Goal: Task Accomplishment & Management: Use online tool/utility

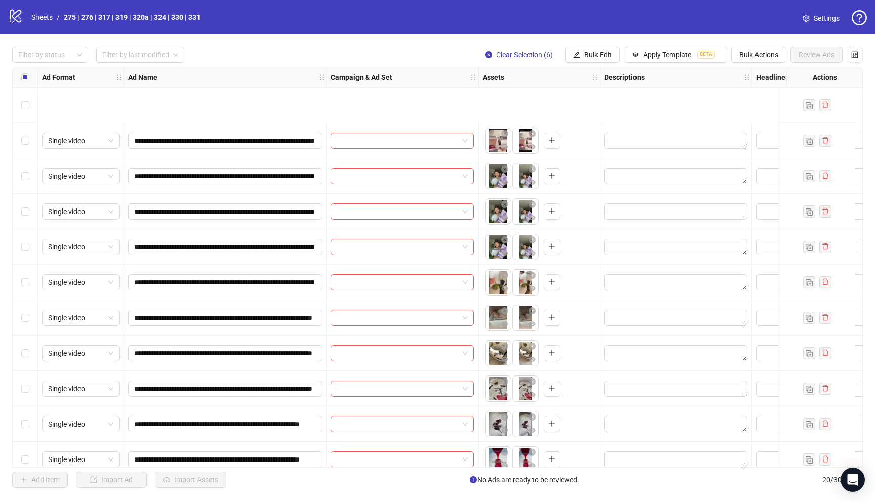
scroll to position [125, 0]
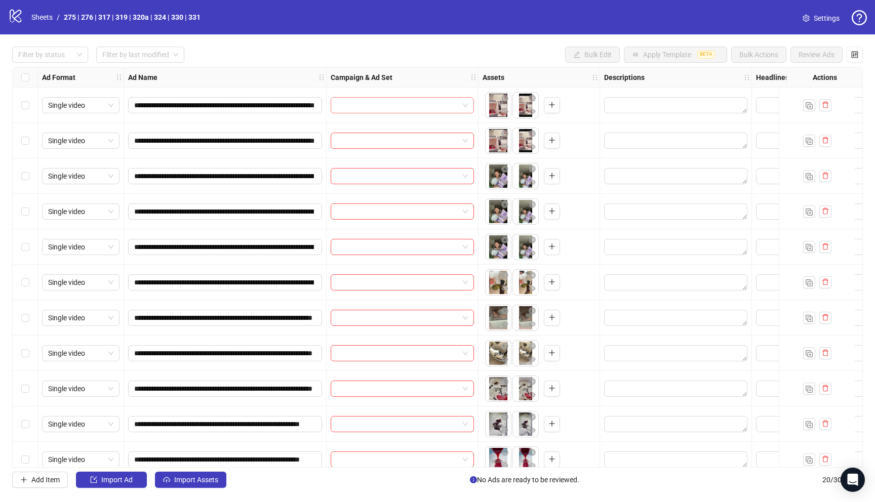
click at [408, 106] on input "search" at bounding box center [398, 105] width 122 height 15
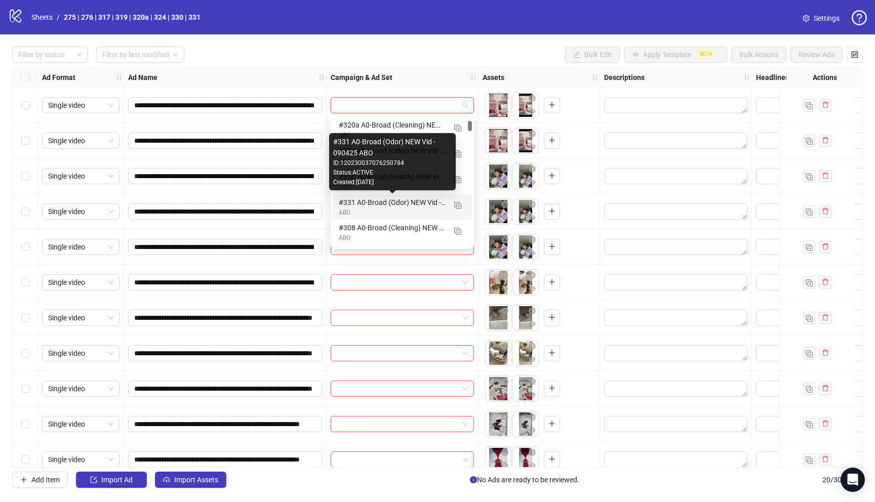
scroll to position [147, 0]
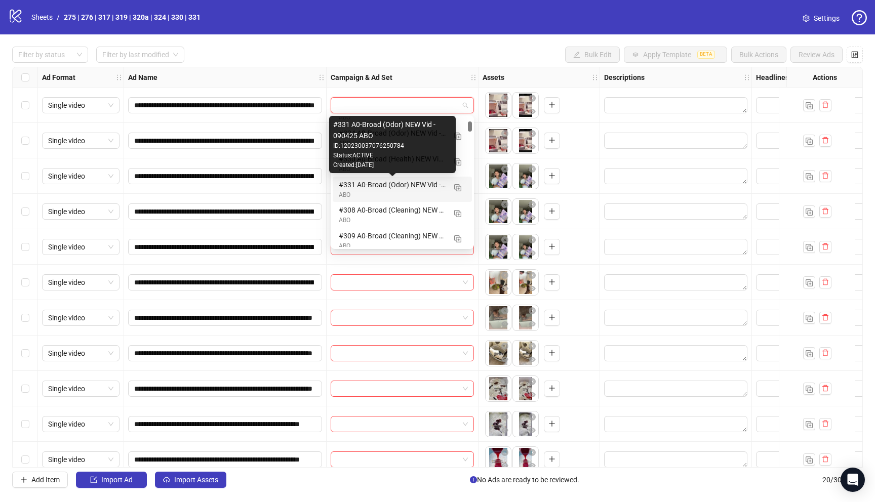
click at [389, 187] on div "#331 A0-Broad (Odor) NEW Vid - 090425 ABO" at bounding box center [392, 184] width 107 height 11
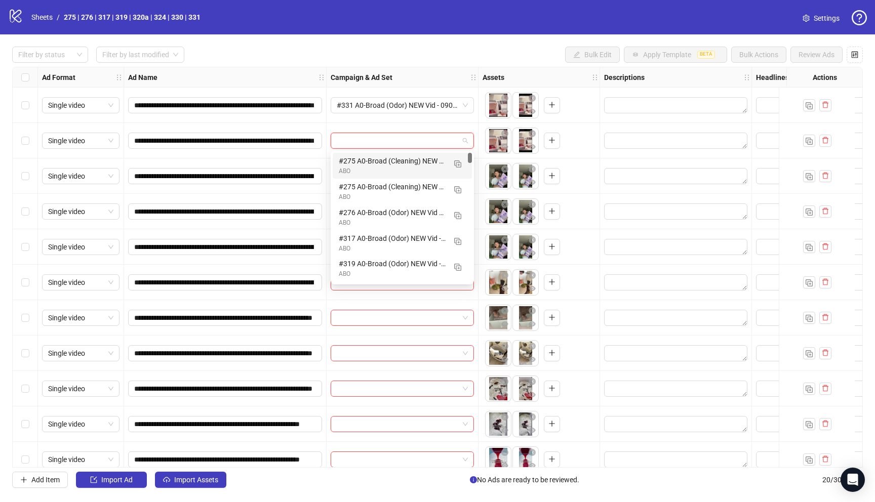
click at [374, 140] on input "search" at bounding box center [398, 140] width 122 height 15
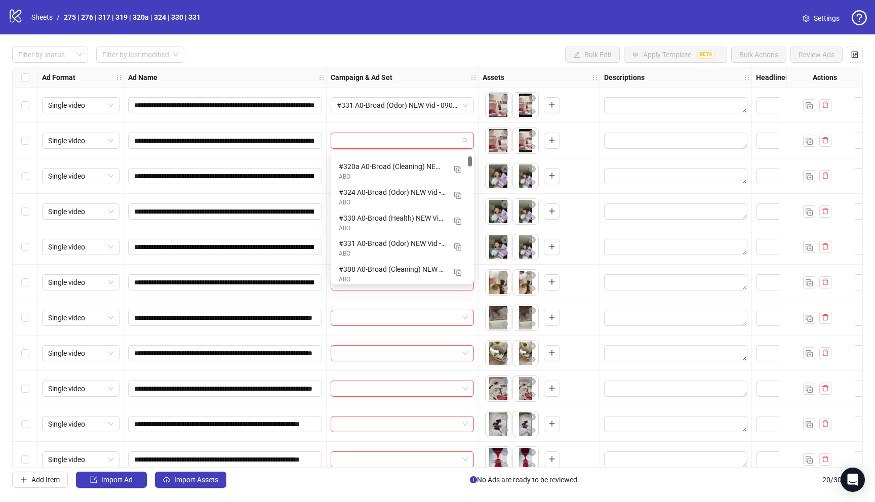
scroll to position [124, 0]
click at [470, 160] on div at bounding box center [470, 161] width 4 height 10
click at [383, 248] on div "#331 A0-Broad (Odor) NEW Vid - 090425 ABO" at bounding box center [392, 243] width 107 height 11
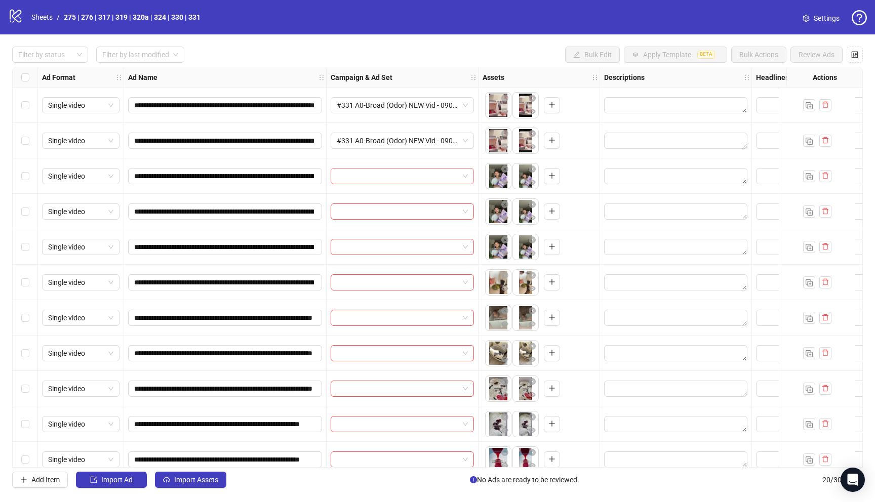
click at [404, 173] on input "search" at bounding box center [398, 176] width 122 height 15
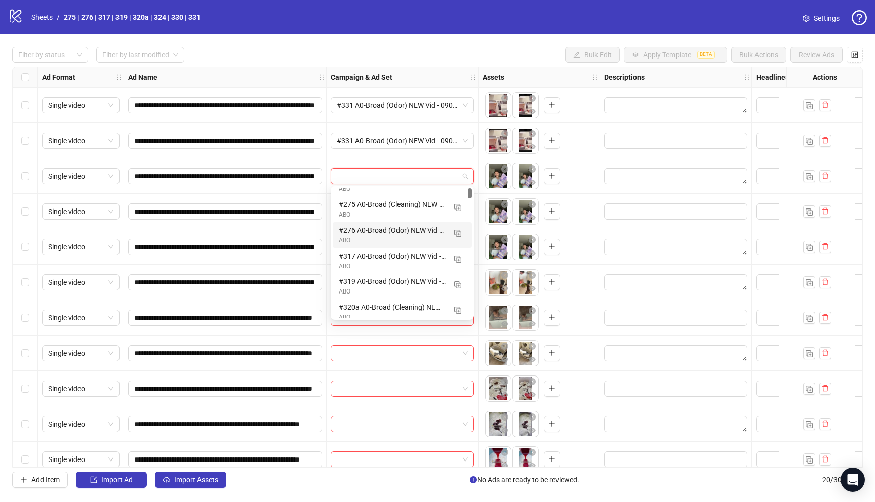
scroll to position [133, 0]
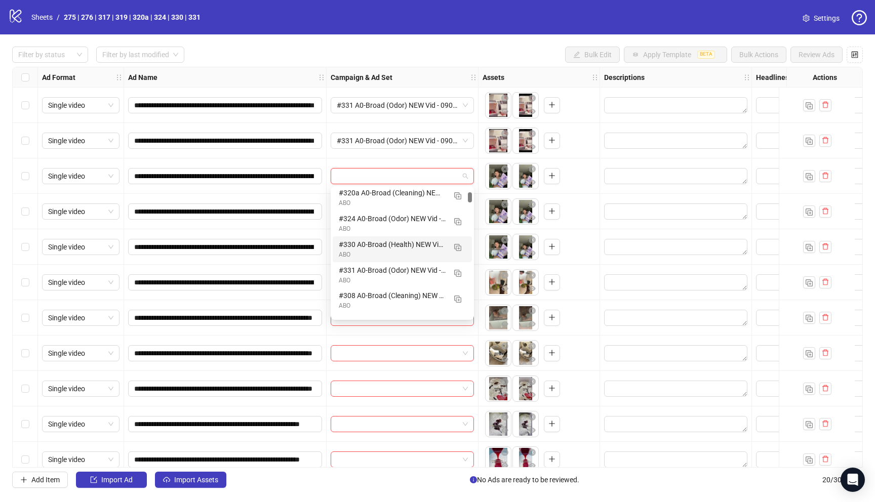
click at [398, 251] on div "ABO" at bounding box center [392, 255] width 107 height 10
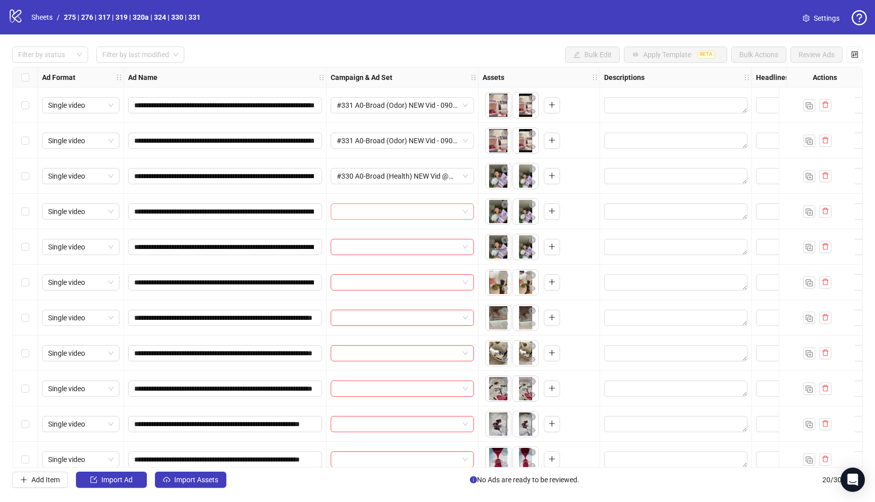
click at [375, 214] on input "search" at bounding box center [398, 211] width 122 height 15
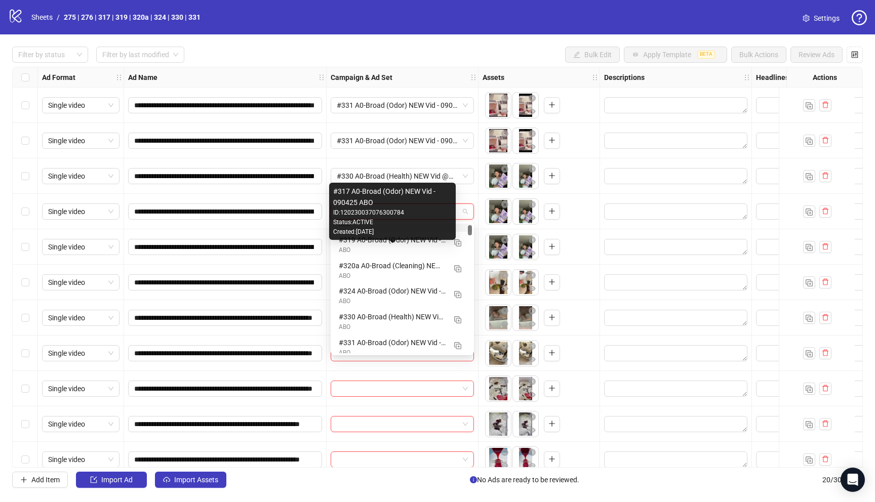
scroll to position [153, 0]
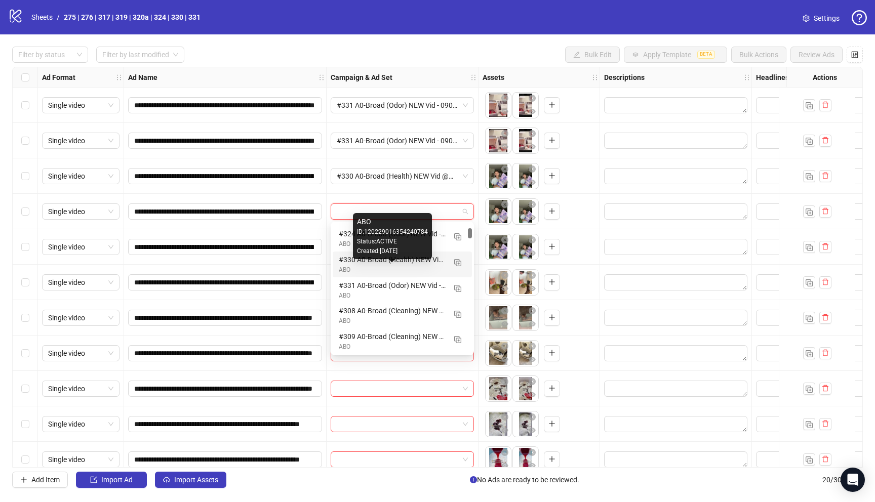
click at [391, 265] on div "#330 A0-Broad (Health) NEW Vid @mrcorentin_cvl - 090425 ABO" at bounding box center [392, 259] width 107 height 11
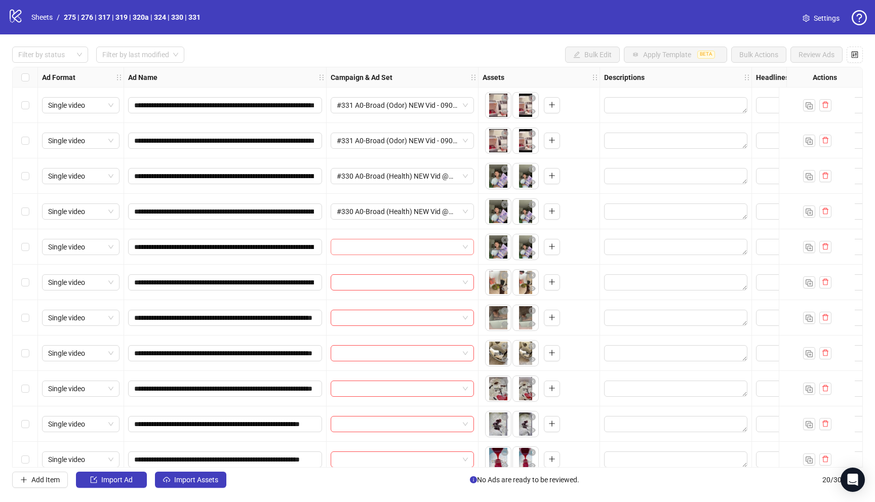
click at [405, 245] on input "search" at bounding box center [398, 246] width 122 height 15
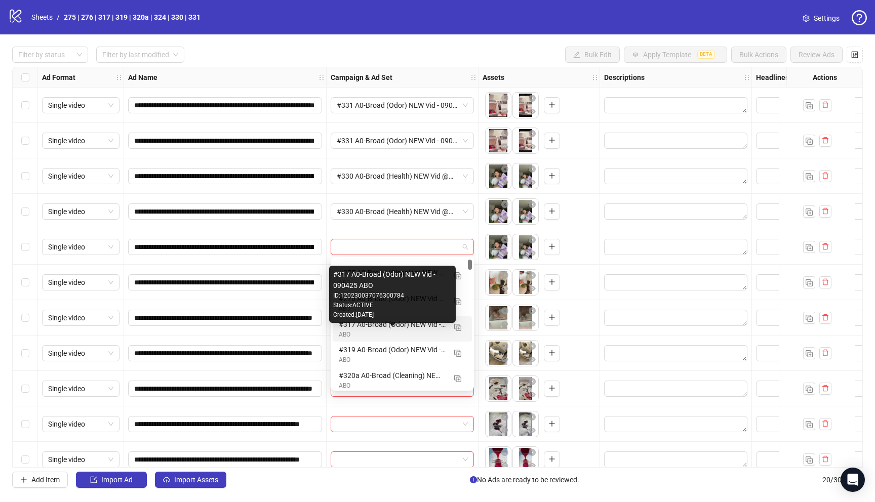
scroll to position [73, 0]
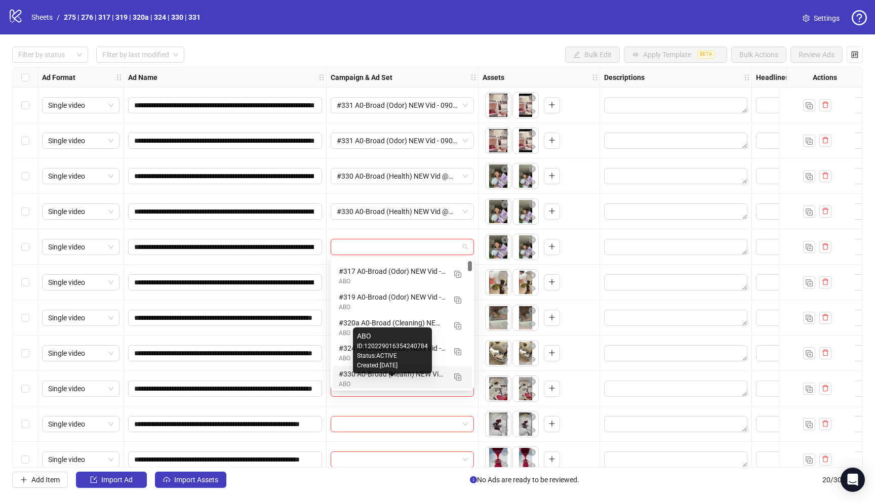
drag, startPoint x: 373, startPoint y: 379, endPoint x: 377, endPoint y: 364, distance: 15.2
click at [373, 380] on div "ABO" at bounding box center [392, 385] width 107 height 10
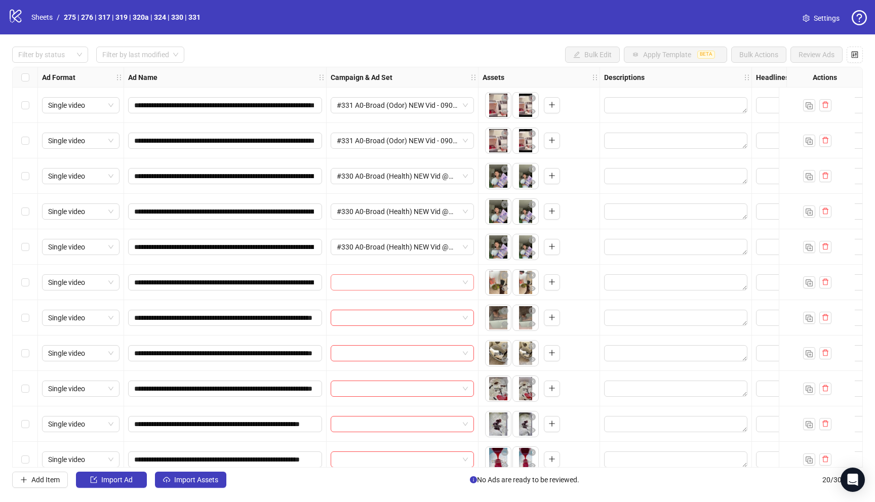
click at [381, 284] on input "search" at bounding box center [398, 282] width 122 height 15
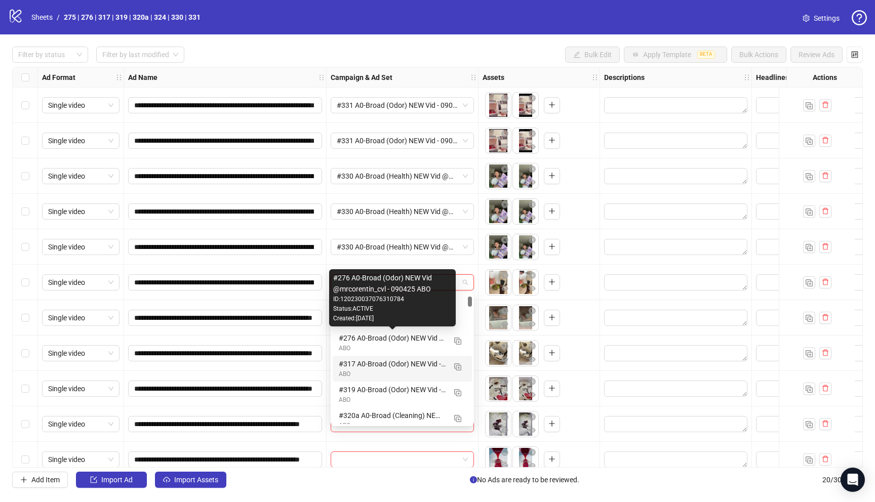
scroll to position [67, 0]
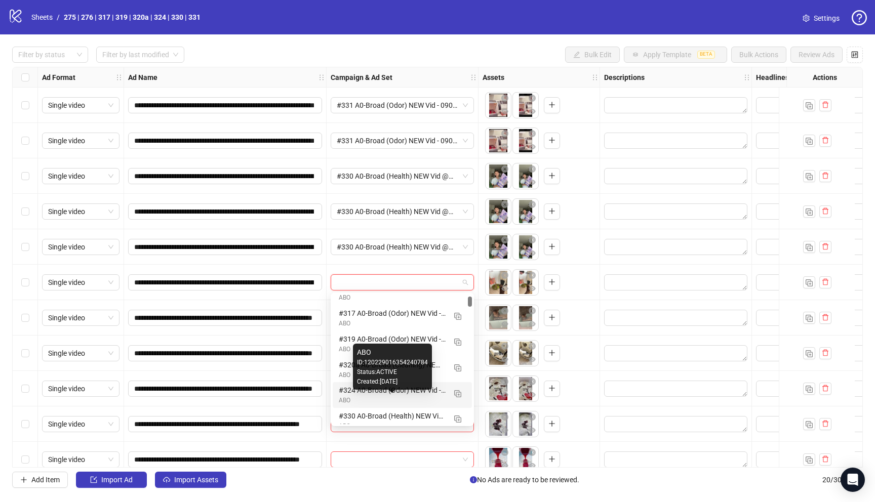
click at [393, 398] on div "ABO" at bounding box center [392, 401] width 107 height 10
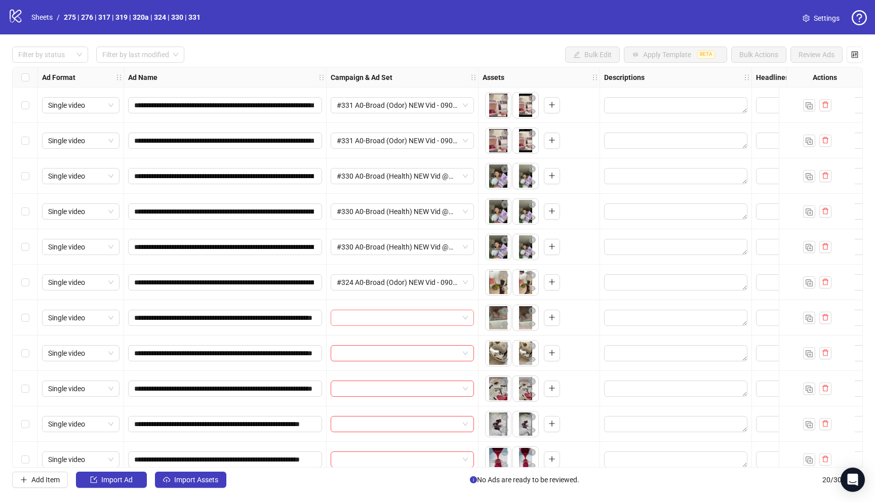
click at [429, 315] on input "search" at bounding box center [398, 317] width 122 height 15
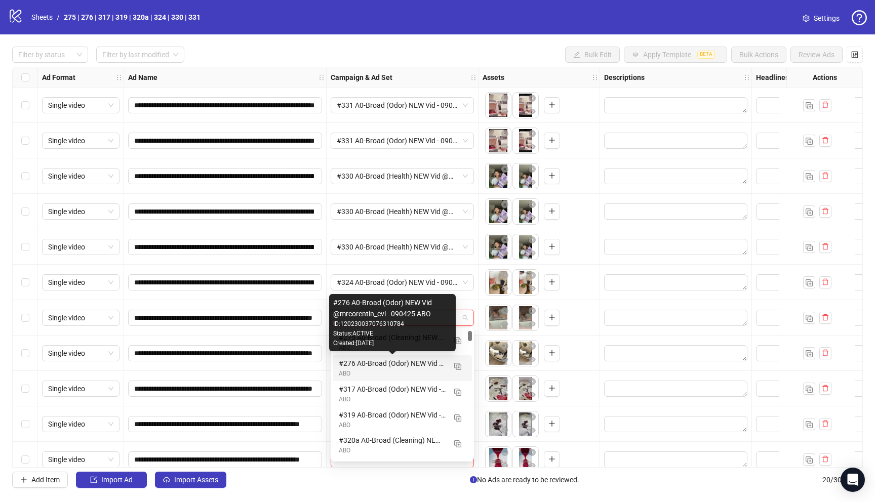
scroll to position [28, 0]
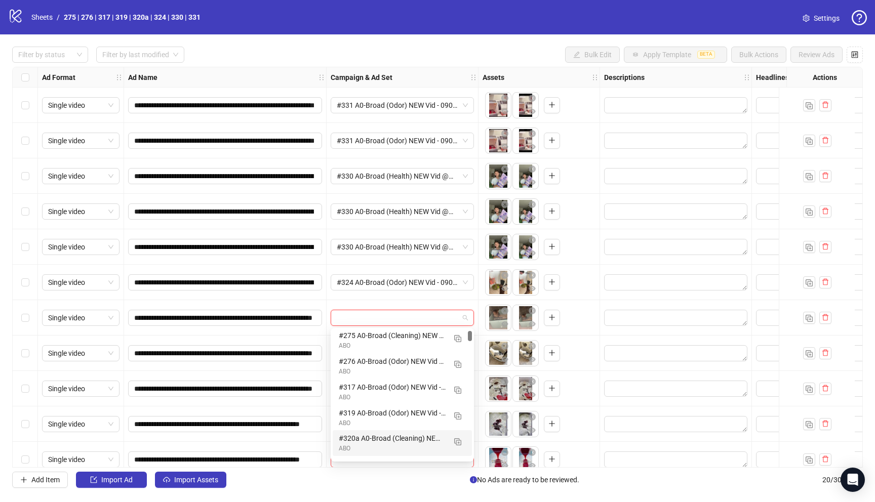
click at [387, 445] on div "ABO" at bounding box center [392, 449] width 107 height 10
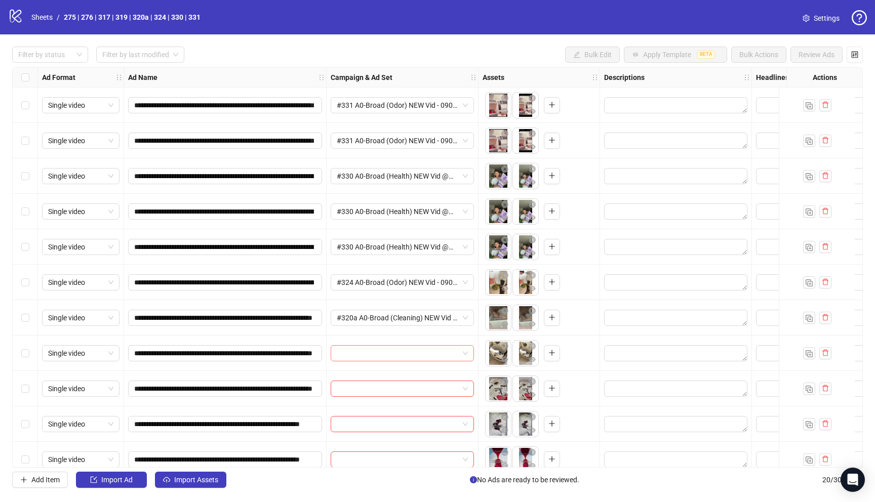
click at [381, 355] on input "search" at bounding box center [398, 353] width 122 height 15
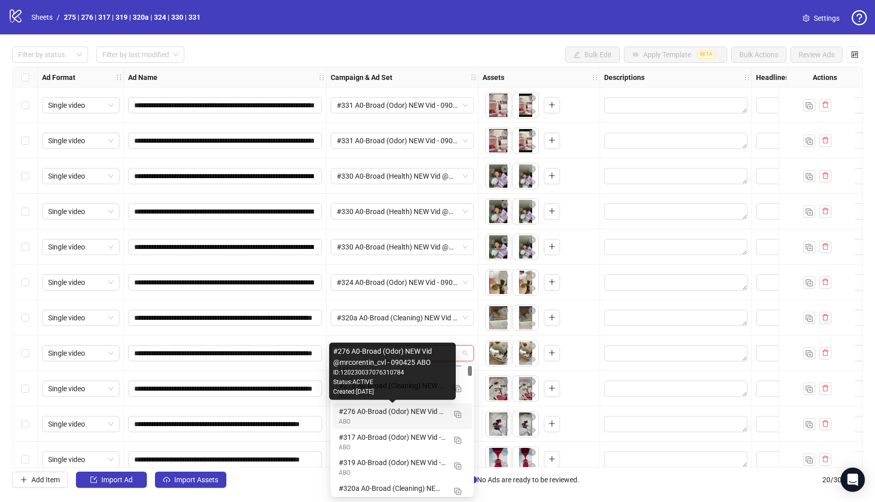
scroll to position [16, 0]
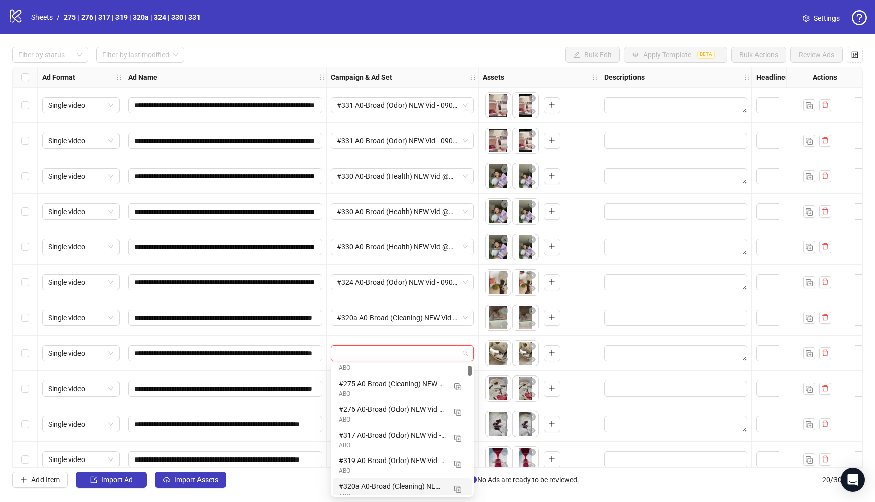
click at [368, 487] on div "#320a A0-Broad (Cleaning) NEW Vid - 090425 ABO" at bounding box center [392, 486] width 107 height 11
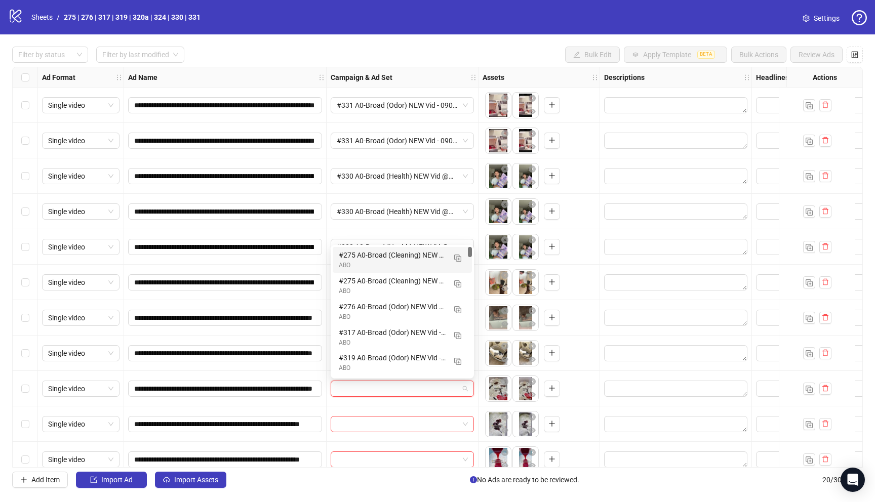
click at [378, 388] on input "search" at bounding box center [398, 388] width 122 height 15
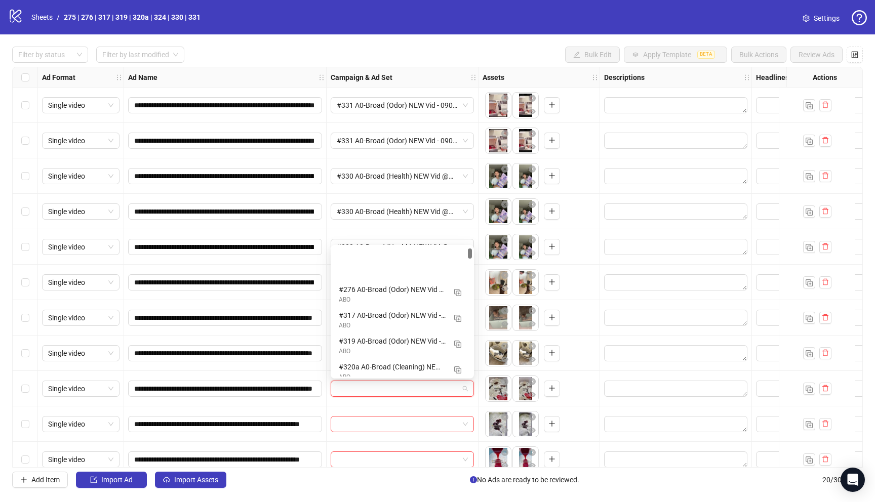
scroll to position [58, 0]
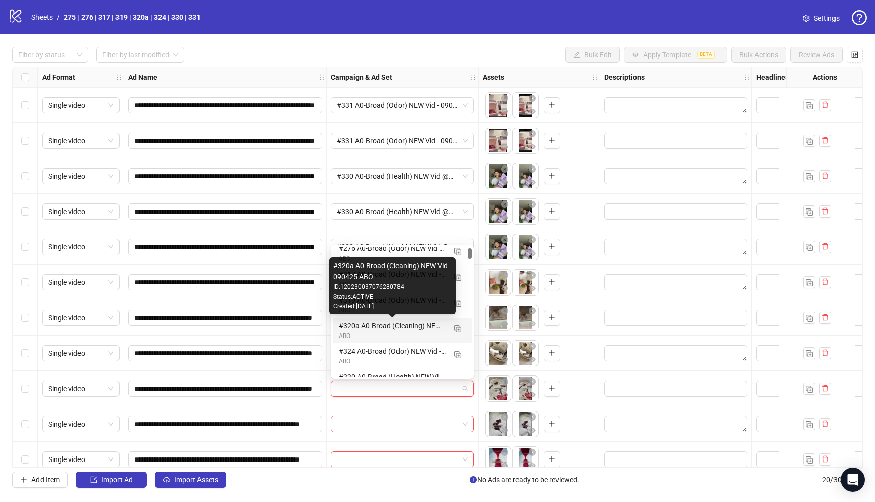
click at [398, 328] on div "#320a A0-Broad (Cleaning) NEW Vid - 090425 ABO" at bounding box center [392, 325] width 107 height 11
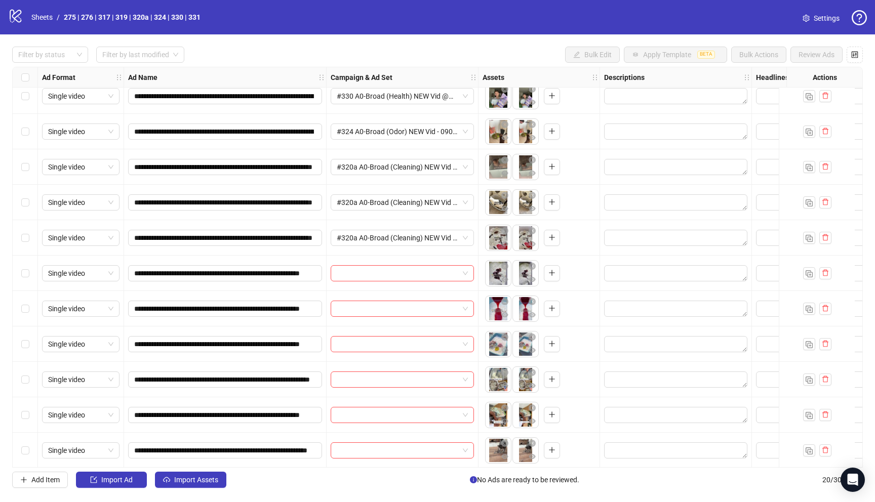
scroll to position [177, 0]
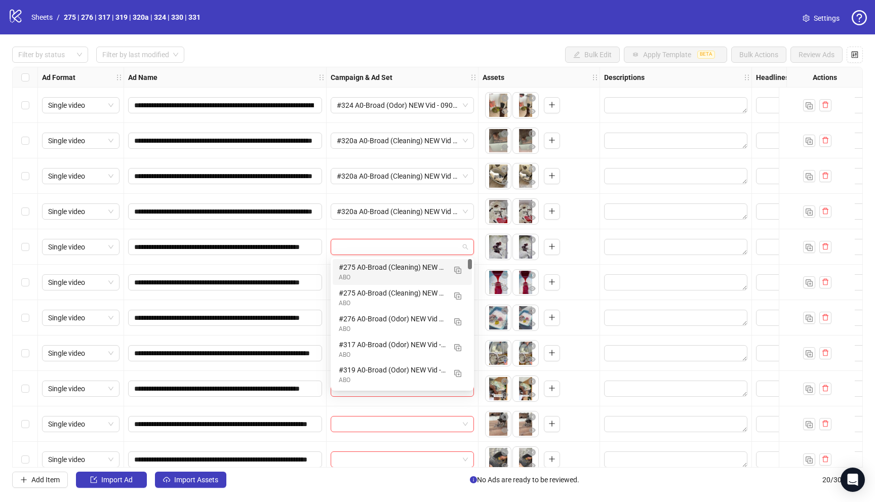
click at [382, 250] on input "search" at bounding box center [398, 246] width 122 height 15
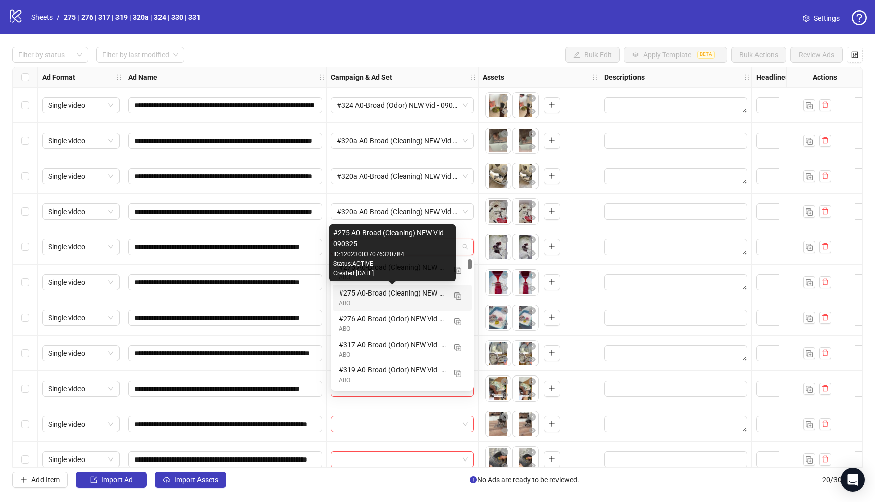
scroll to position [16, 0]
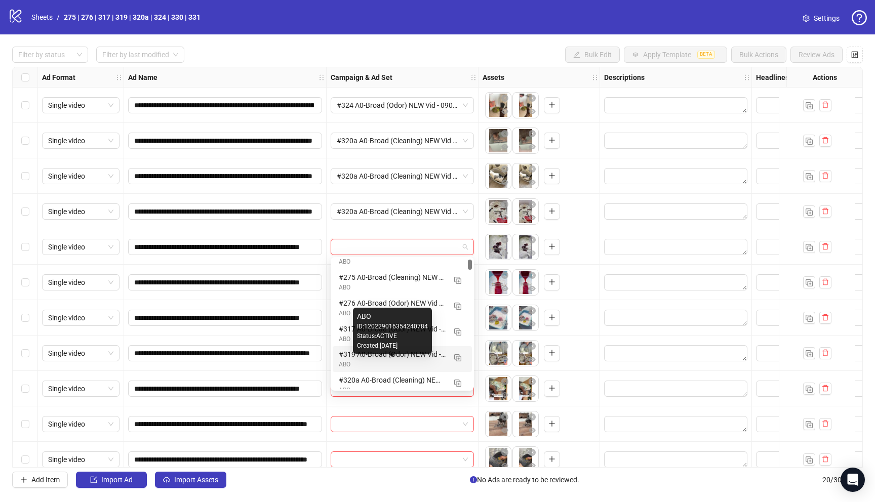
click at [378, 358] on div "#319 A0-Broad (Odor) NEW Vid - 090425 ABO" at bounding box center [392, 354] width 107 height 11
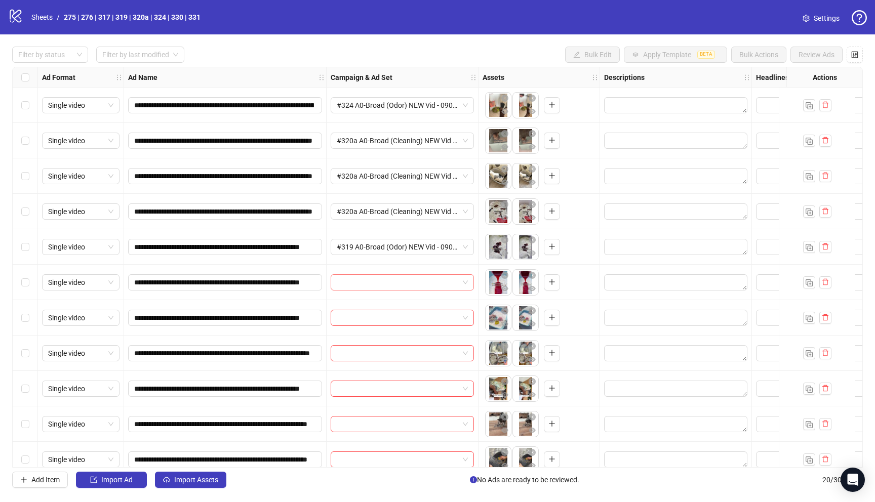
click at [366, 280] on input "search" at bounding box center [398, 282] width 122 height 15
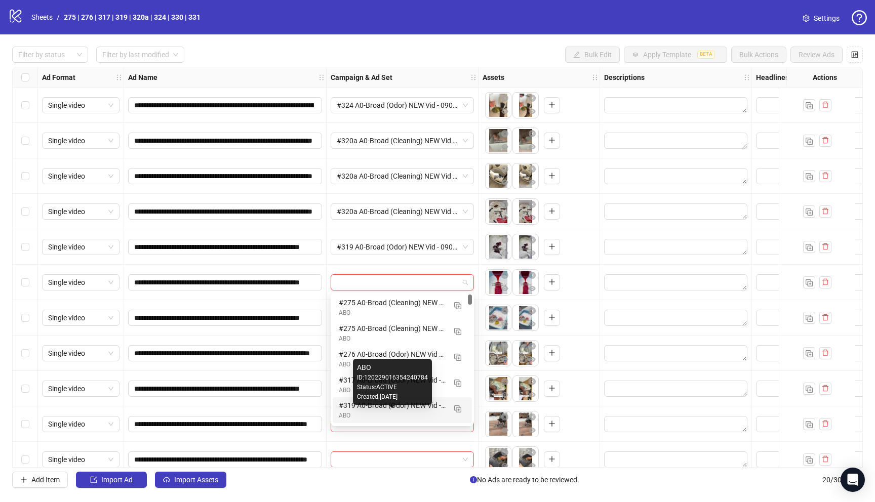
click at [373, 410] on div "#319 A0-Broad (Odor) NEW Vid - 090425 ABO" at bounding box center [392, 405] width 107 height 11
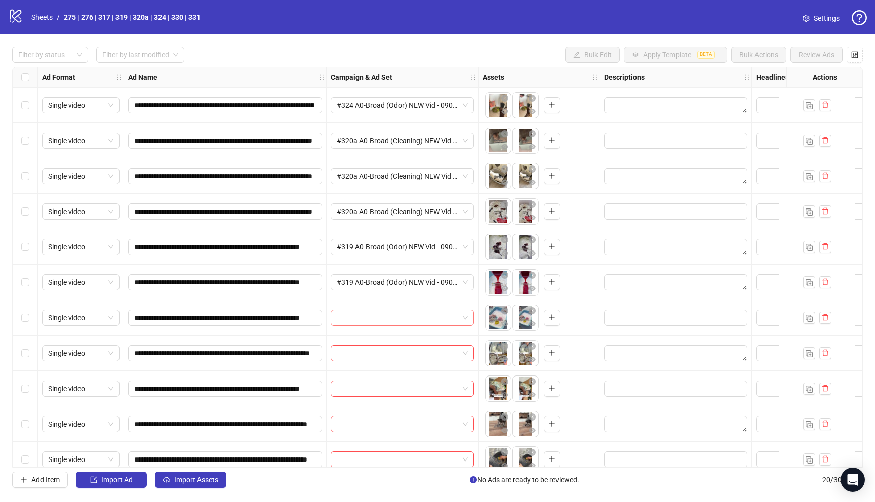
click at [358, 317] on input "search" at bounding box center [398, 317] width 122 height 15
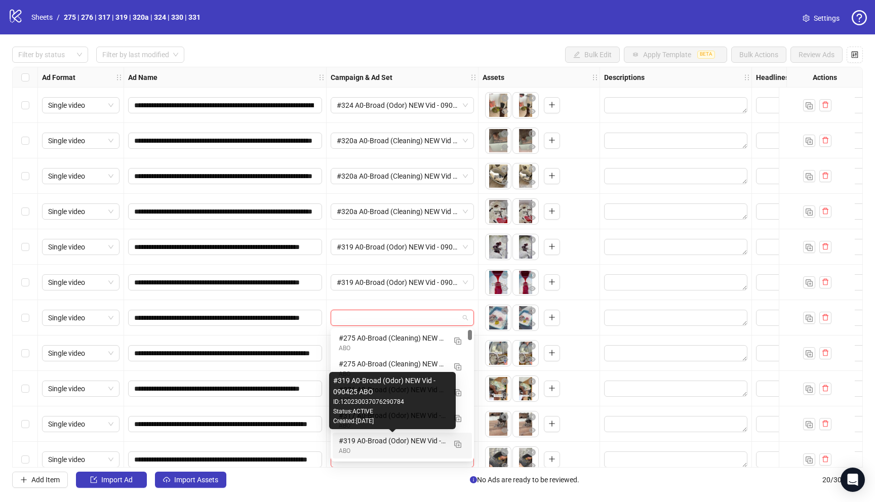
click at [368, 444] on div "#319 A0-Broad (Odor) NEW Vid - 090425 ABO" at bounding box center [392, 440] width 107 height 11
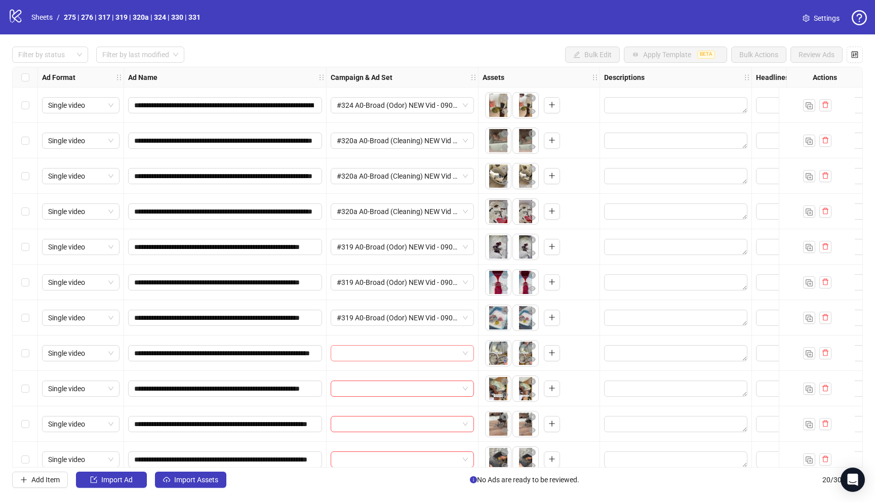
click at [350, 355] on input "search" at bounding box center [398, 353] width 122 height 15
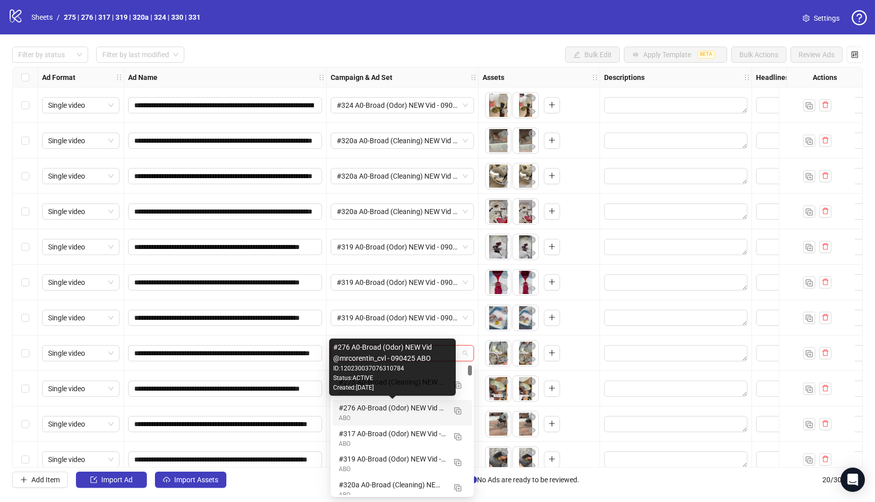
scroll to position [1, 0]
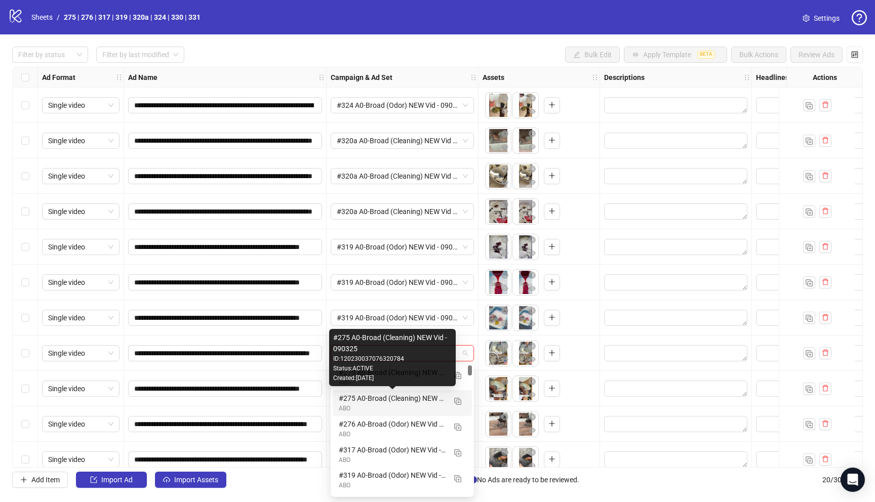
click at [344, 400] on div "#275 A0-Broad (Cleaning) NEW Vid - 090325" at bounding box center [392, 398] width 107 height 11
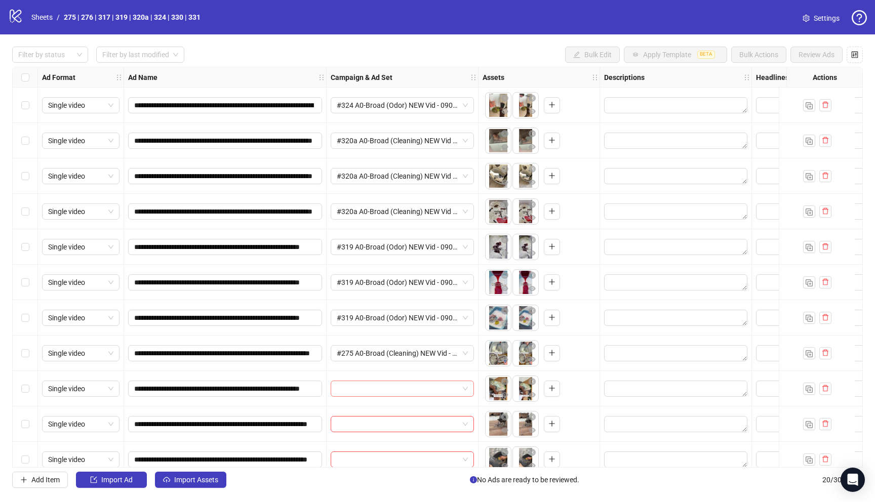
click at [356, 388] on input "search" at bounding box center [398, 388] width 122 height 15
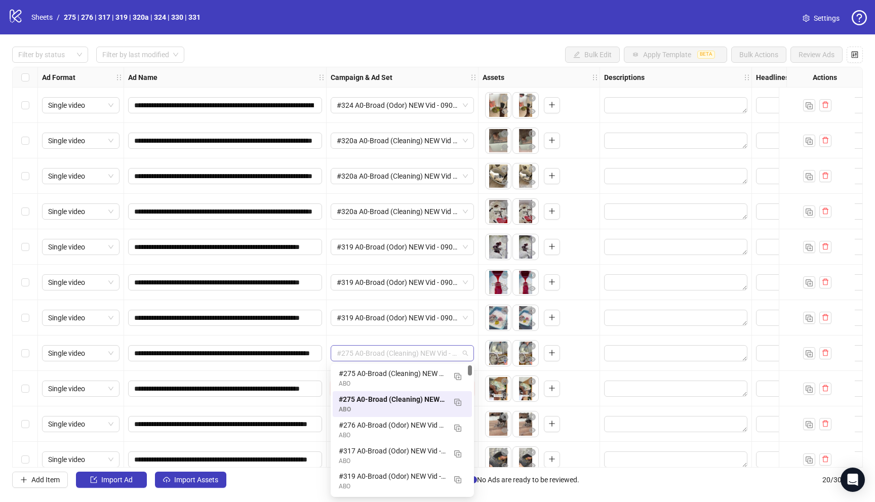
click at [467, 356] on span "#275 A0-Broad (Cleaning) NEW Vid - 090325" at bounding box center [402, 353] width 131 height 15
click at [420, 371] on div "#275 A0-Broad (Cleaning) NEW Vid - 090425 ABO" at bounding box center [392, 373] width 107 height 11
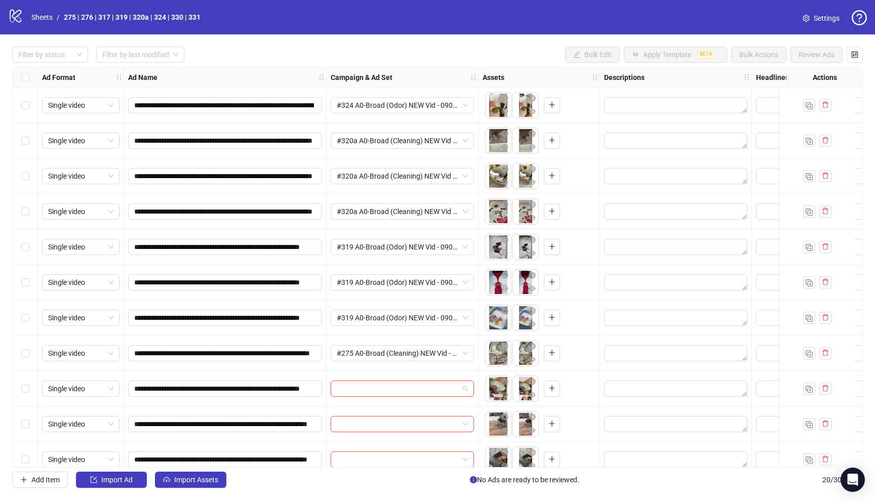
click at [409, 386] on input "search" at bounding box center [398, 388] width 122 height 15
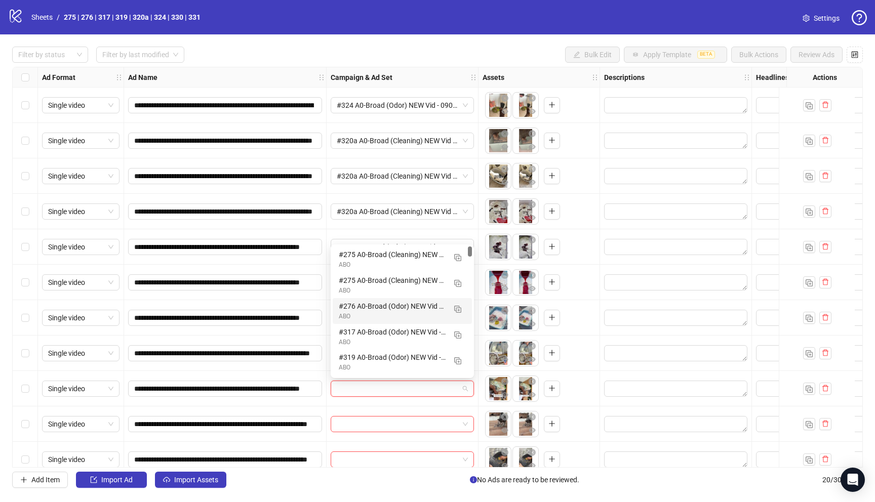
click at [373, 313] on div "ABO" at bounding box center [392, 317] width 107 height 10
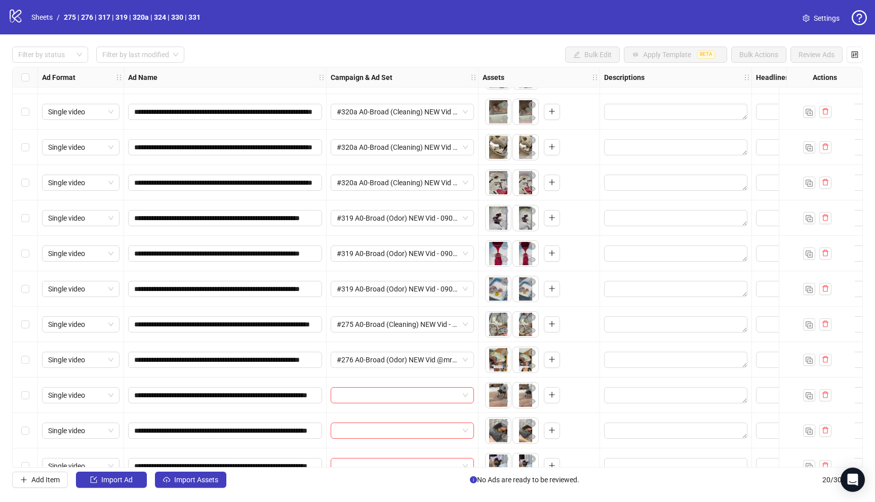
scroll to position [287, 0]
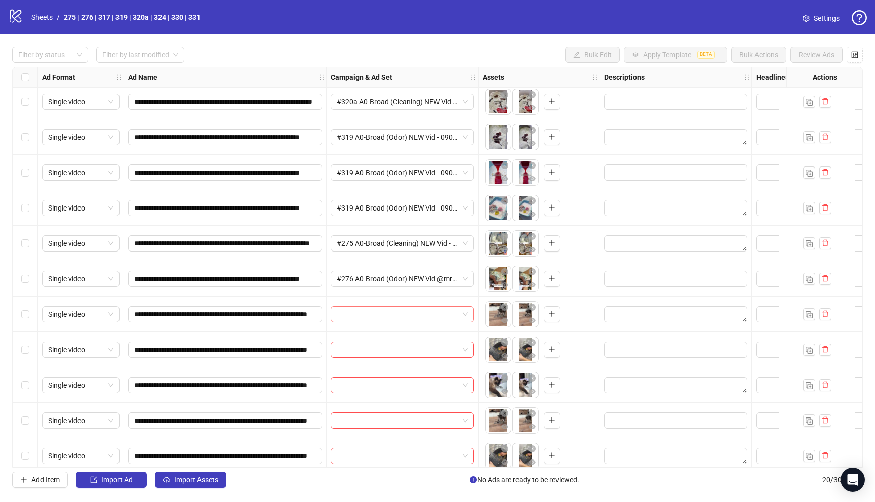
click at [364, 310] on input "search" at bounding box center [398, 314] width 122 height 15
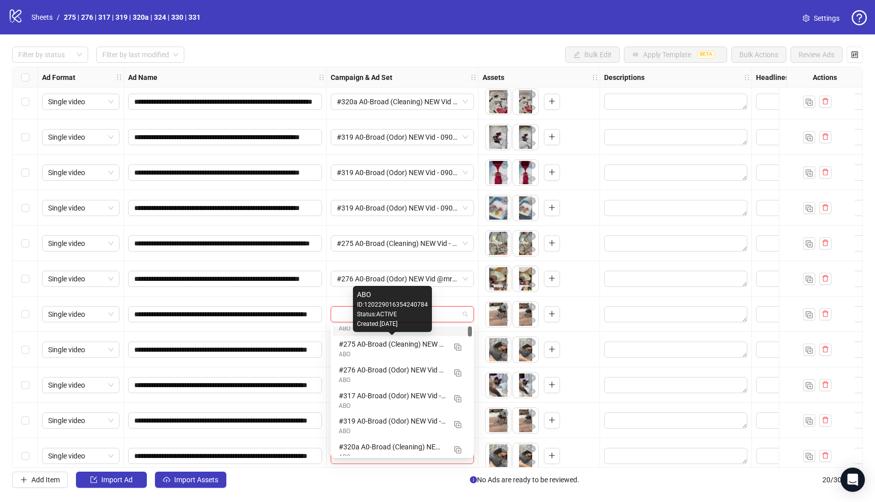
scroll to position [51, 0]
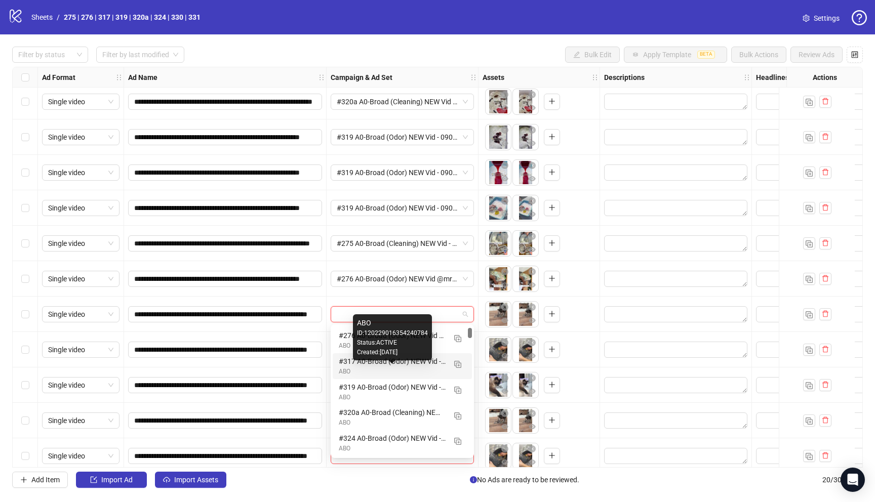
click at [373, 369] on div "ABO" at bounding box center [392, 372] width 107 height 10
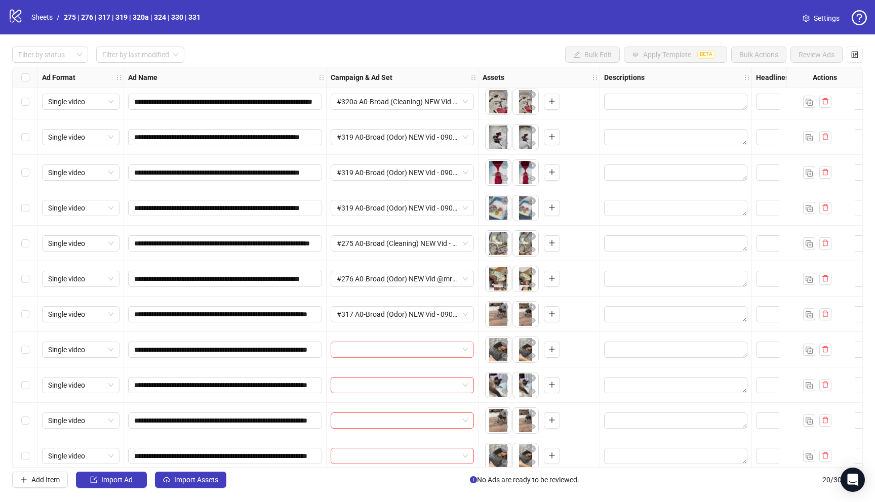
click at [363, 351] on input "search" at bounding box center [398, 349] width 122 height 15
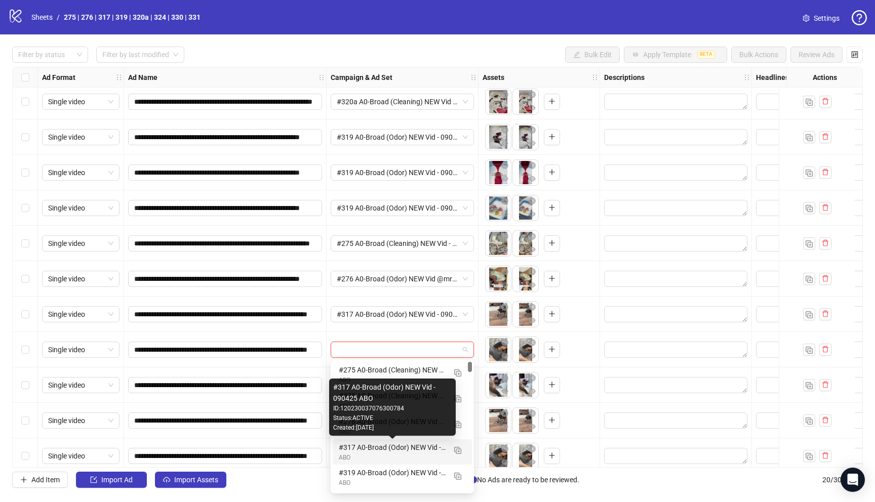
click at [380, 449] on div "#317 A0-Broad (Odor) NEW Vid - 090425 ABO" at bounding box center [392, 447] width 107 height 11
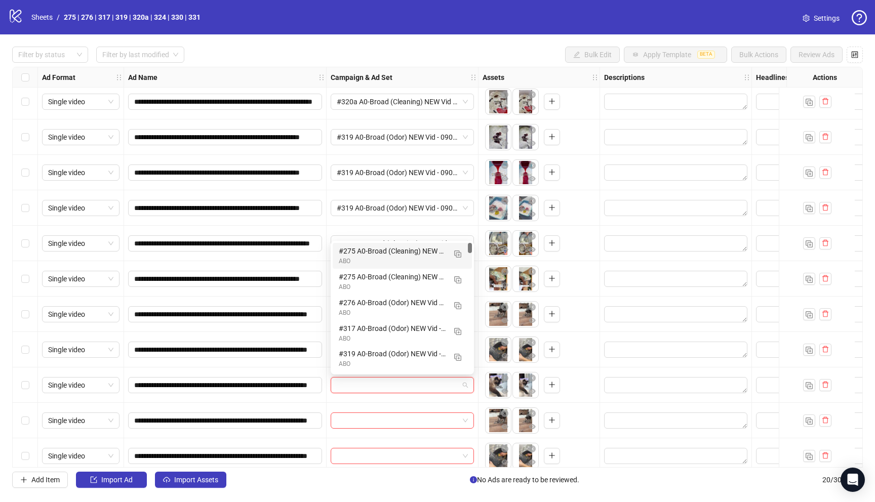
click at [358, 391] on input "search" at bounding box center [398, 385] width 122 height 15
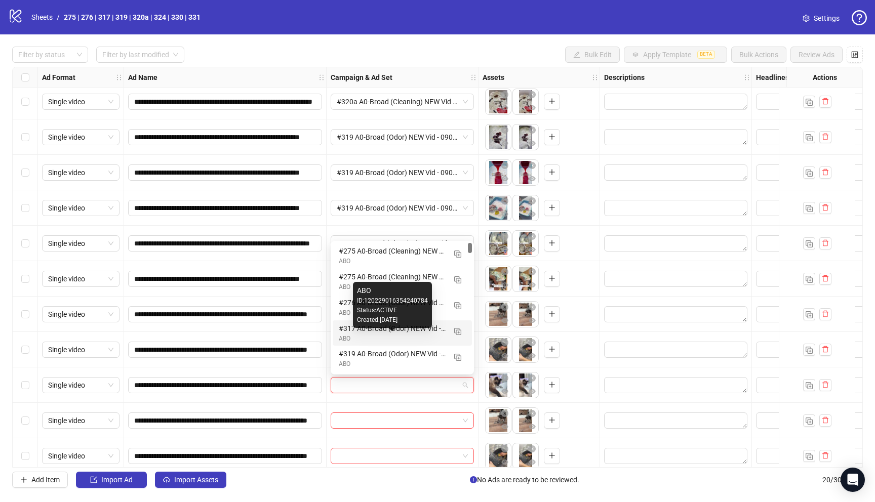
click at [376, 332] on div "#317 A0-Broad (Odor) NEW Vid - 090425 ABO" at bounding box center [392, 328] width 107 height 11
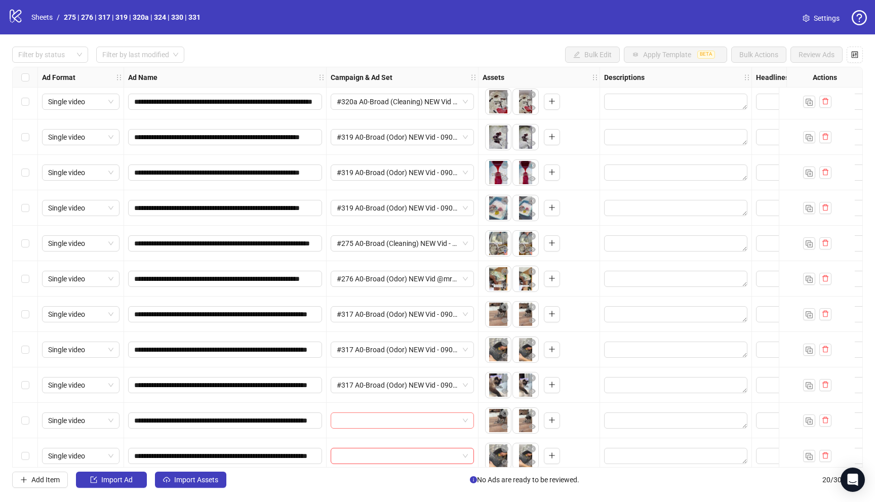
click at [370, 419] on input "search" at bounding box center [398, 420] width 122 height 15
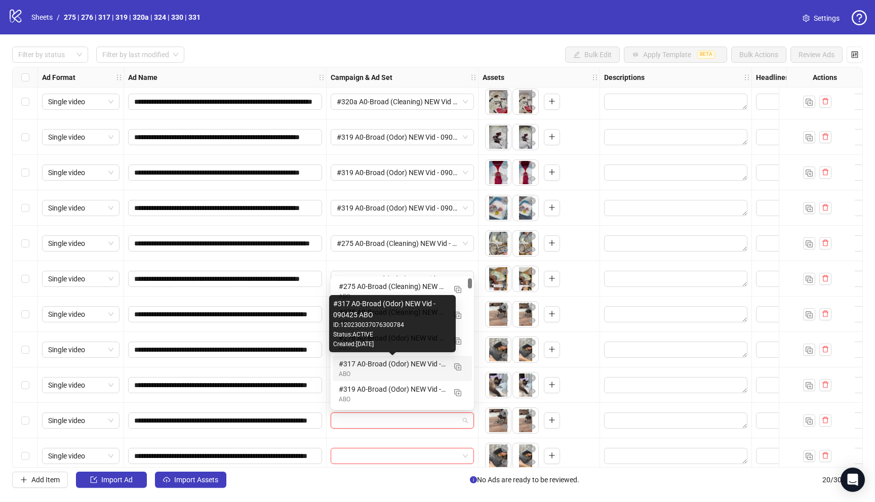
click at [367, 363] on div "#317 A0-Broad (Odor) NEW Vid - 090425 ABO" at bounding box center [392, 363] width 107 height 11
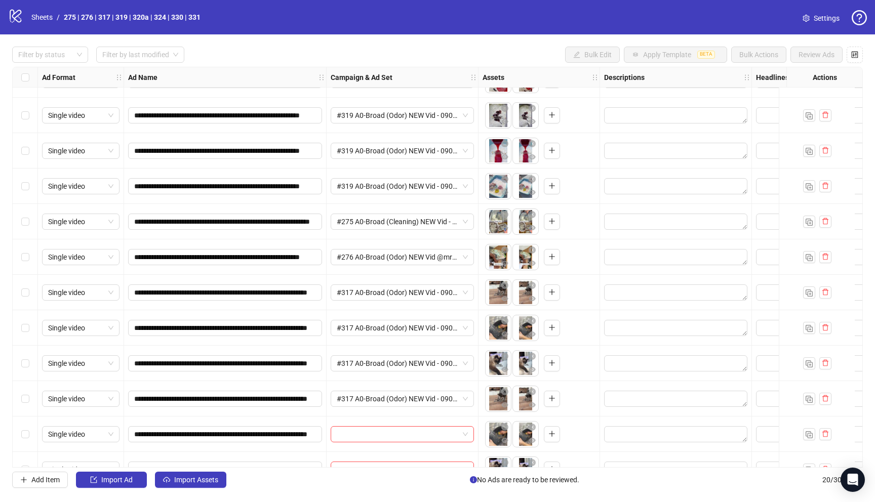
scroll to position [333, 0]
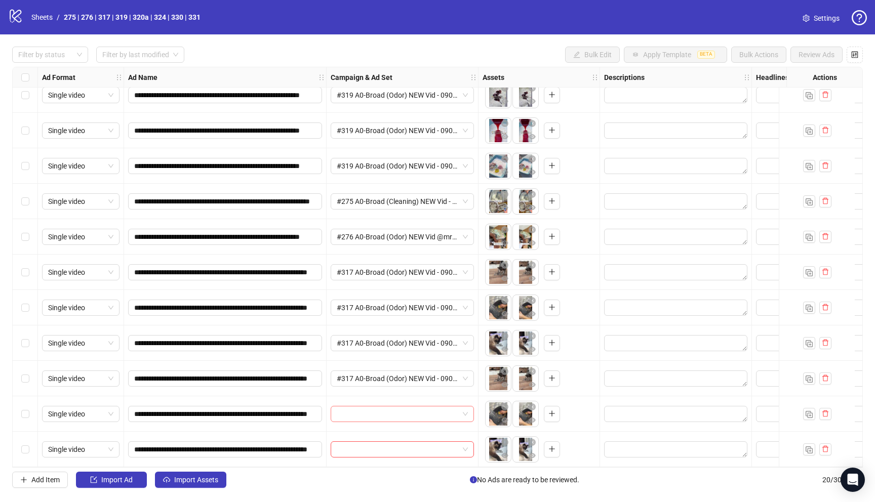
click at [371, 410] on input "search" at bounding box center [398, 413] width 122 height 15
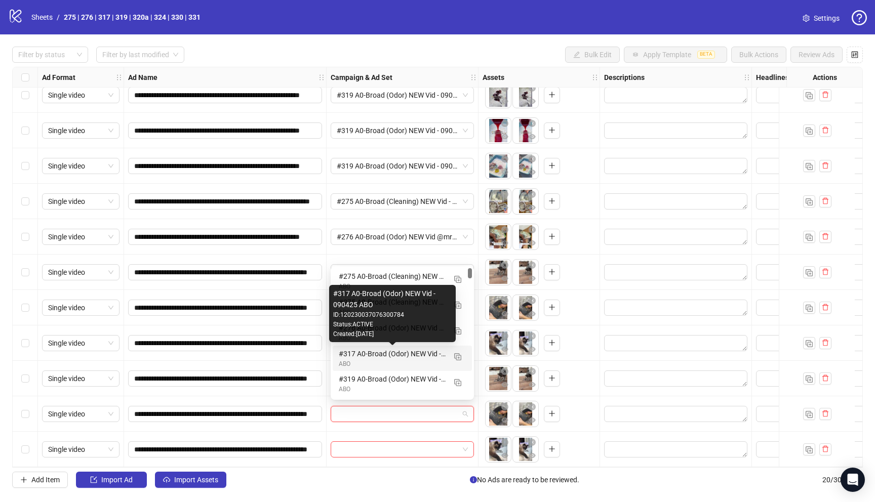
drag, startPoint x: 366, startPoint y: 351, endPoint x: 330, endPoint y: 345, distance: 36.4
click at [365, 351] on div "#317 A0-Broad (Odor) NEW Vid - 090425 ABO" at bounding box center [392, 353] width 107 height 11
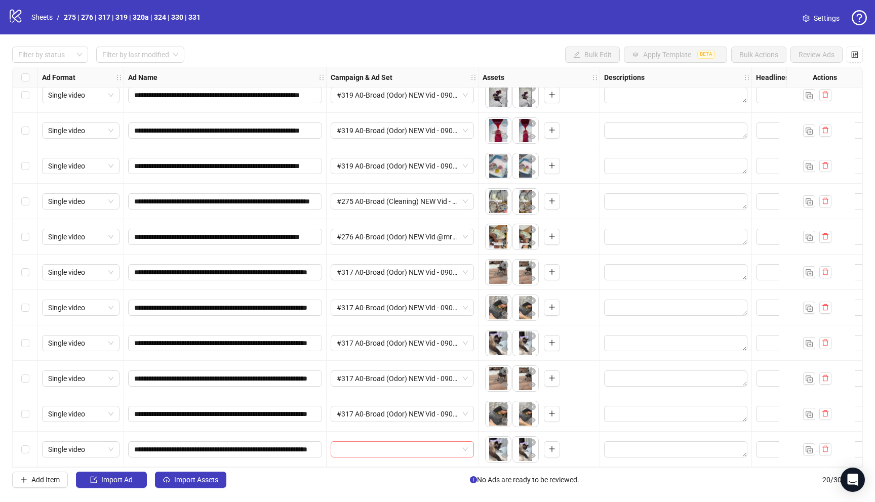
click at [358, 443] on input "search" at bounding box center [398, 449] width 122 height 15
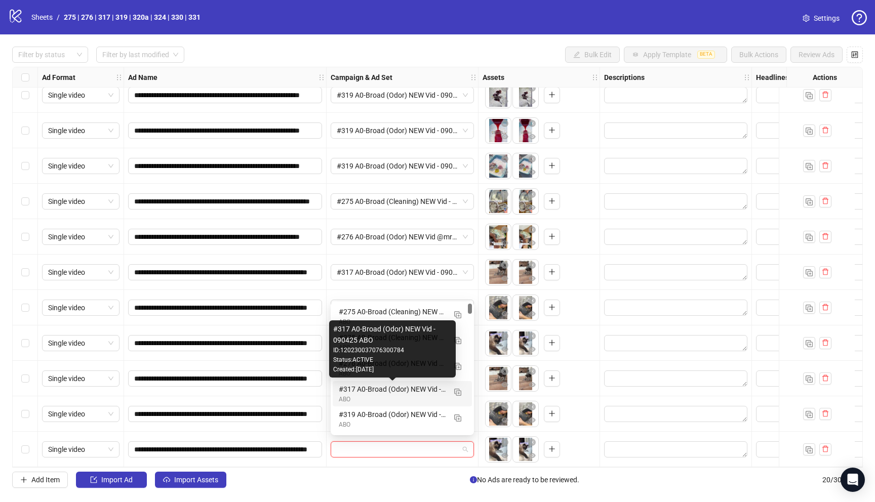
drag, startPoint x: 393, startPoint y: 391, endPoint x: 315, endPoint y: 356, distance: 85.4
click at [393, 391] on div "#317 A0-Broad (Odor) NEW Vid - 090425 ABO" at bounding box center [392, 389] width 107 height 11
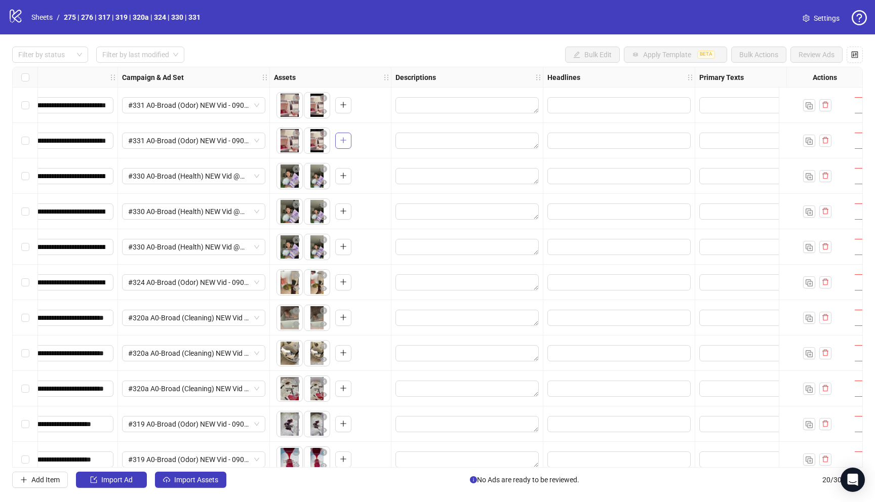
scroll to position [0, 211]
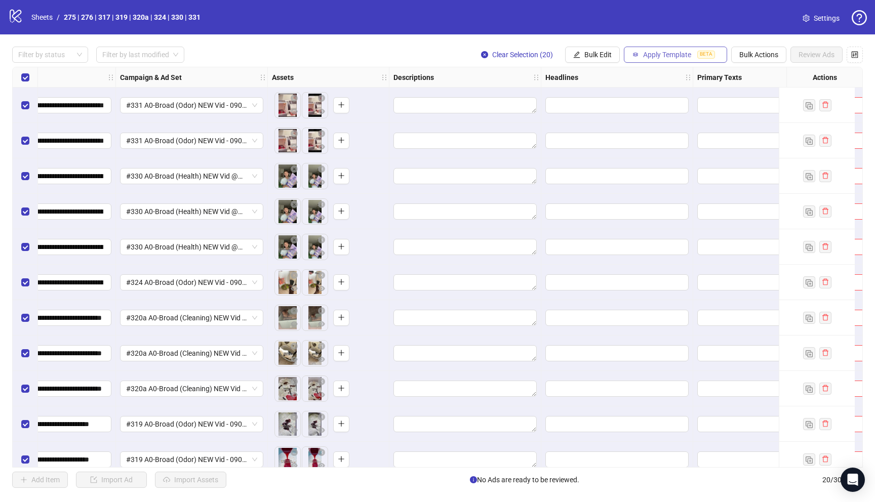
click at [646, 55] on span "Apply Template" at bounding box center [667, 55] width 48 height 8
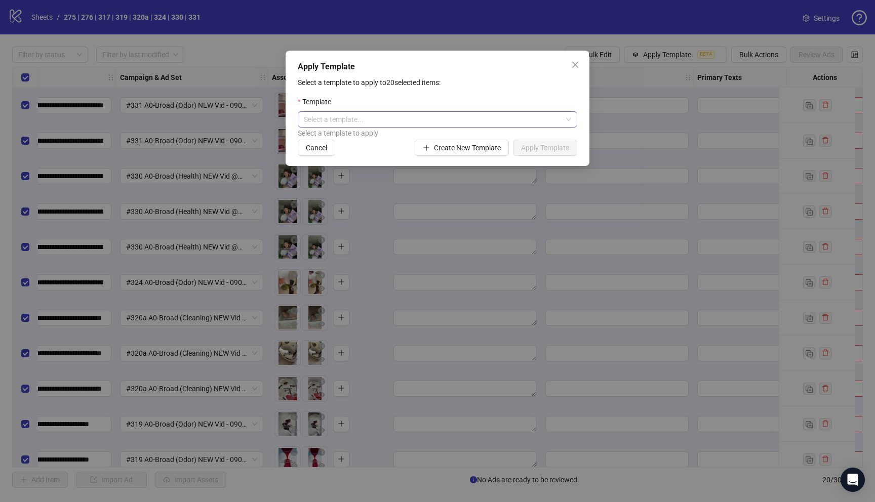
click at [510, 121] on input "search" at bounding box center [433, 119] width 258 height 15
click at [430, 139] on div "Template Pacha FR" at bounding box center [437, 140] width 263 height 11
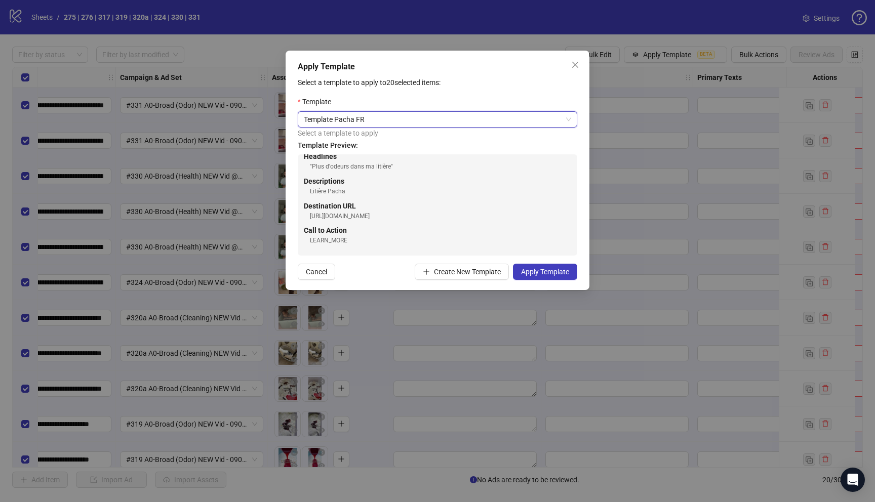
scroll to position [34, 0]
click at [544, 273] on span "Apply Template" at bounding box center [545, 272] width 48 height 8
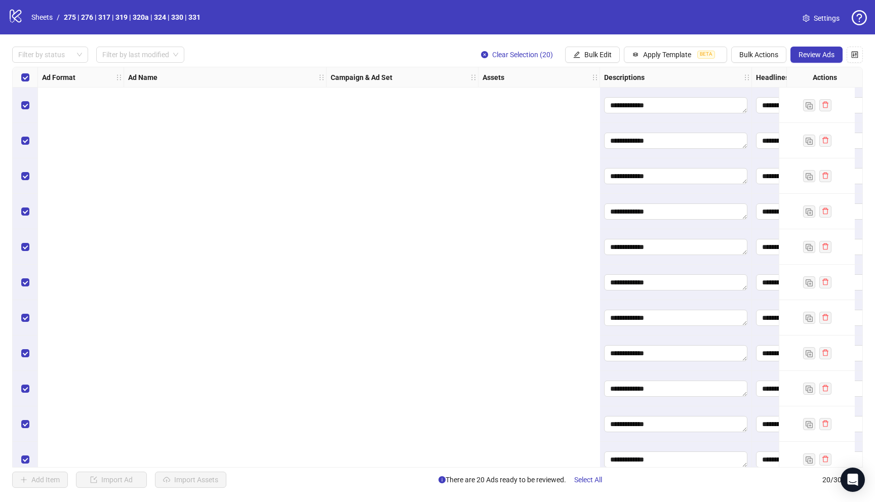
scroll to position [0, 755]
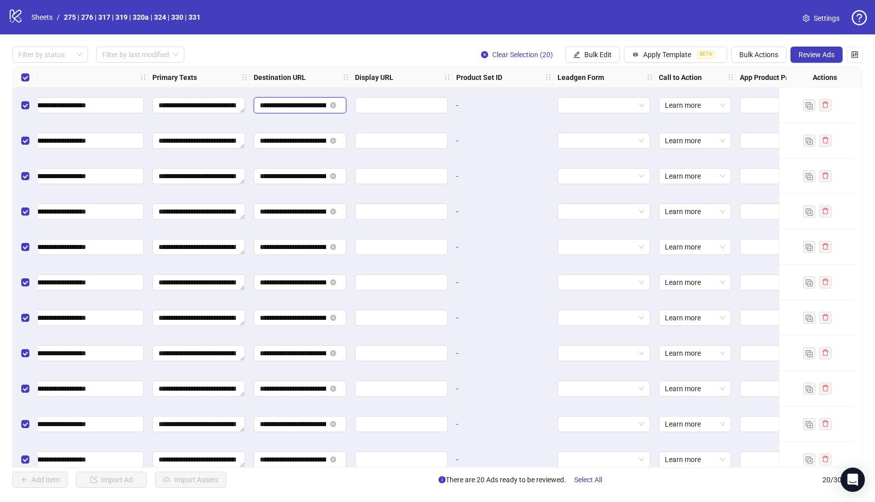
click at [302, 106] on input "**********" at bounding box center [293, 105] width 66 height 11
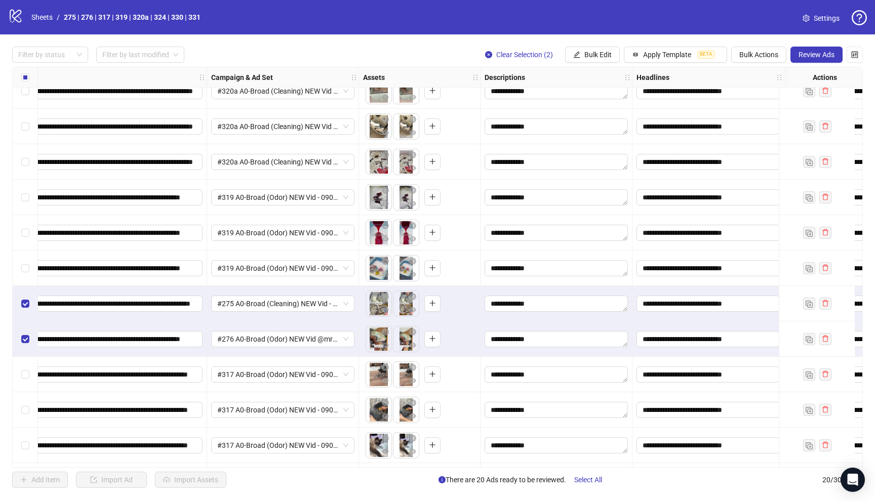
scroll to position [227, 121]
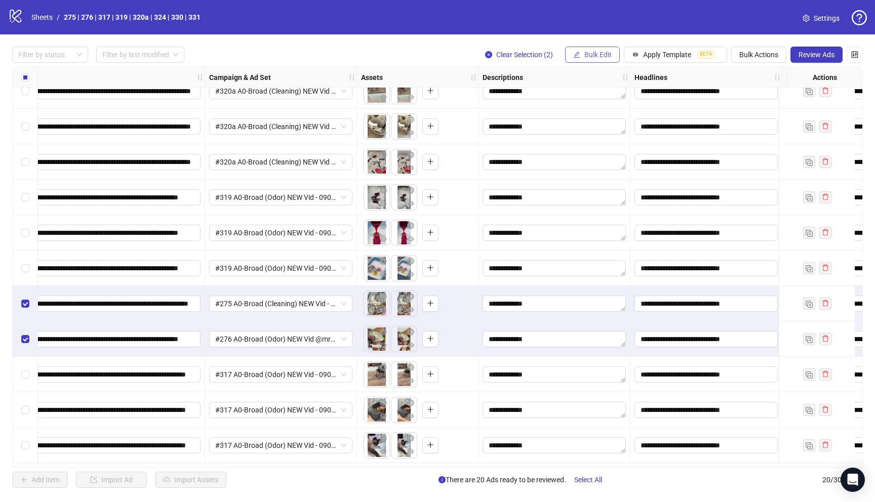
click at [610, 56] on button "Bulk Edit" at bounding box center [592, 55] width 55 height 16
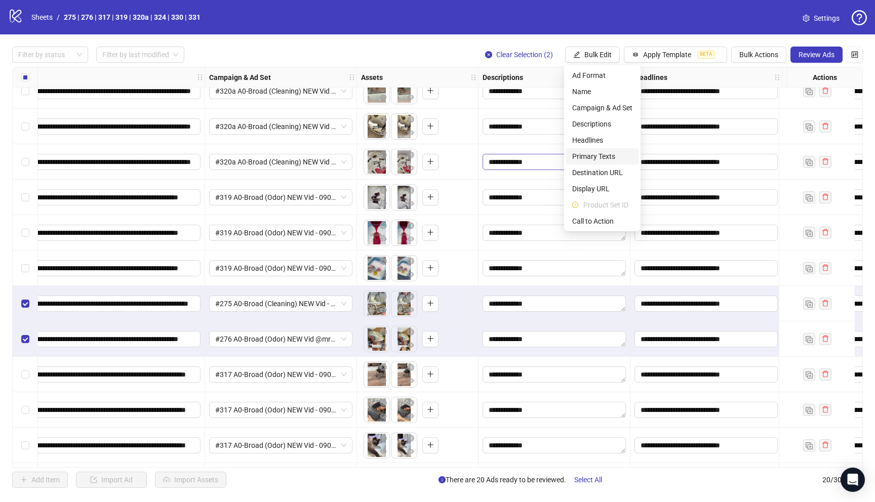
click at [609, 157] on span "Primary Texts" at bounding box center [602, 156] width 60 height 11
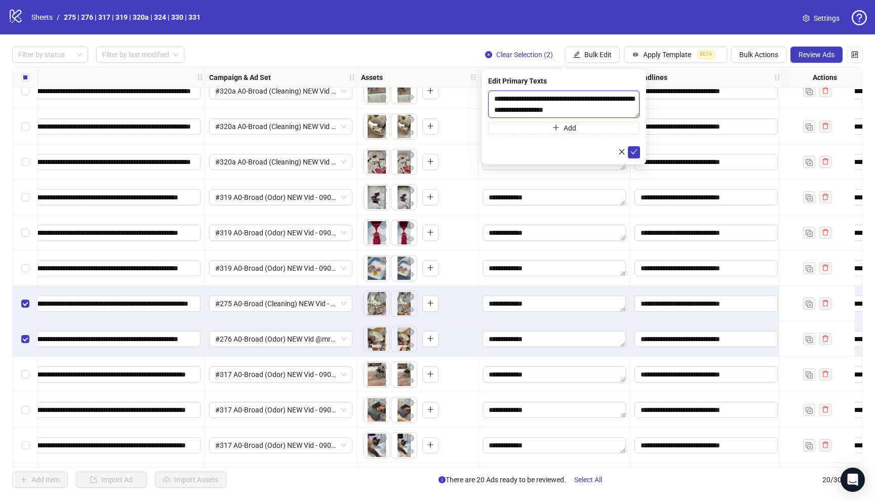
click at [561, 105] on textarea "**********" at bounding box center [563, 104] width 151 height 27
paste textarea "**********"
type textarea "**********"
click at [635, 152] on icon "check" at bounding box center [633, 152] width 7 height 7
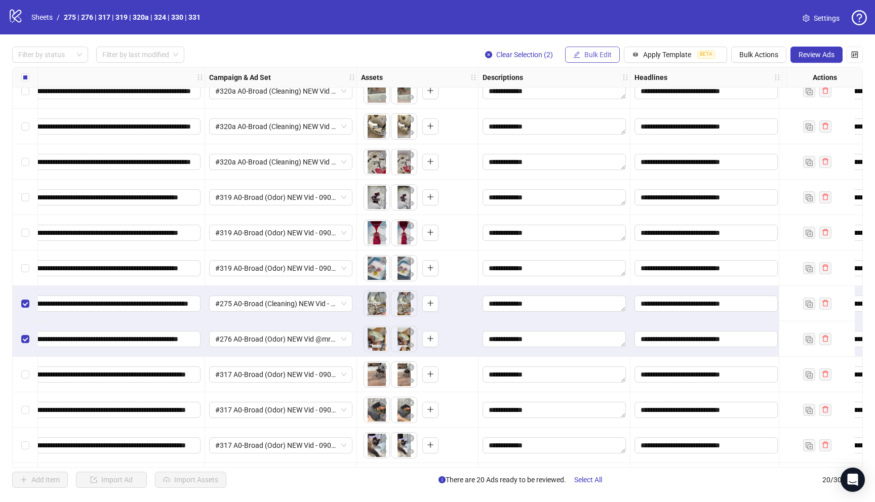
click at [590, 55] on span "Bulk Edit" at bounding box center [597, 55] width 27 height 8
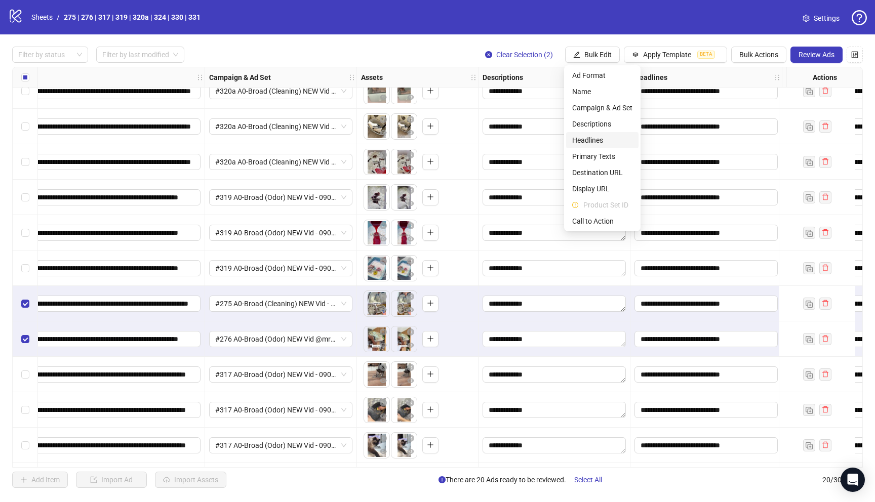
click at [590, 140] on span "Headlines" at bounding box center [602, 140] width 60 height 11
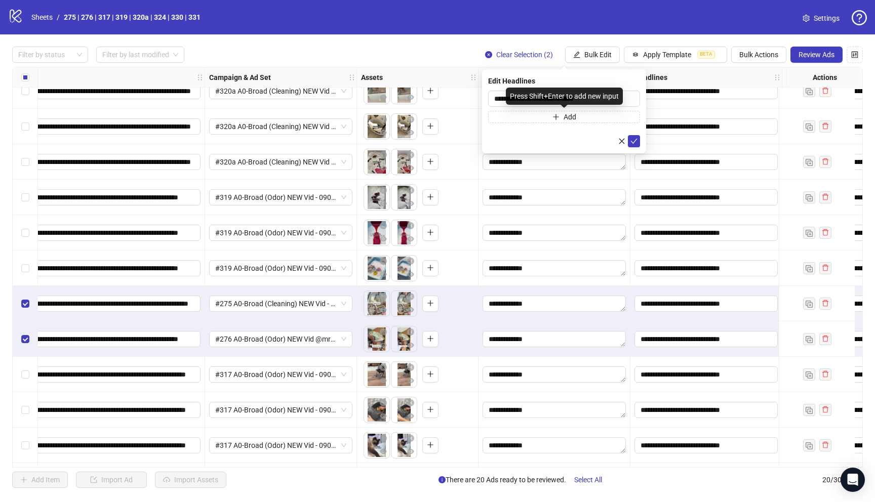
click at [532, 99] on div "Press Shift+Enter to add new input" at bounding box center [564, 96] width 117 height 17
click at [496, 97] on input "**********" at bounding box center [564, 99] width 152 height 16
paste input "*******"
type input "**********"
click at [635, 139] on icon "check" at bounding box center [633, 141] width 7 height 7
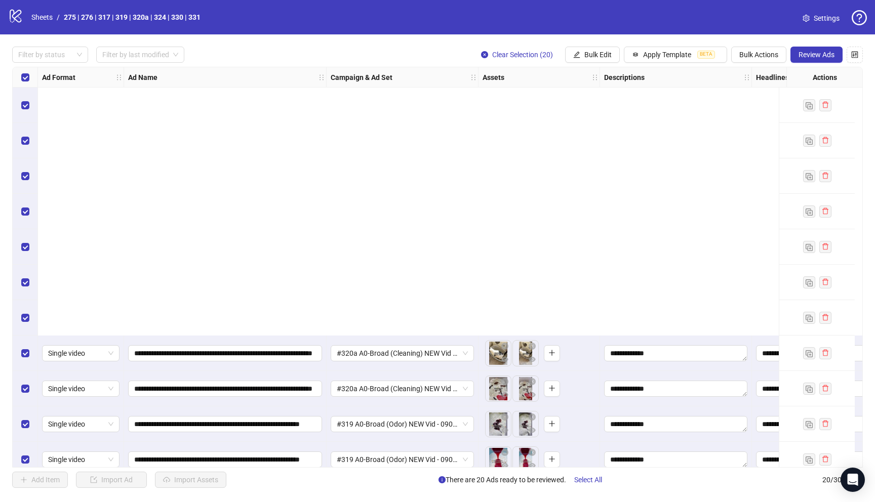
scroll to position [333, 0]
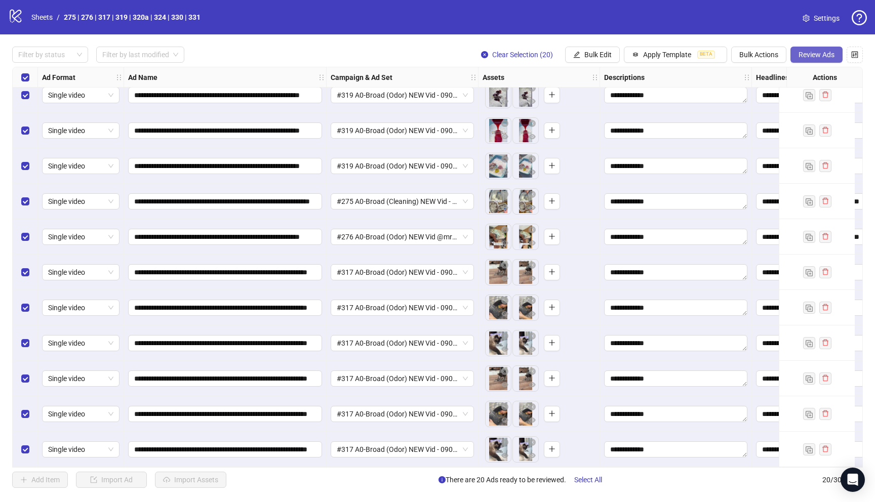
click at [814, 53] on span "Review Ads" at bounding box center [816, 55] width 36 height 8
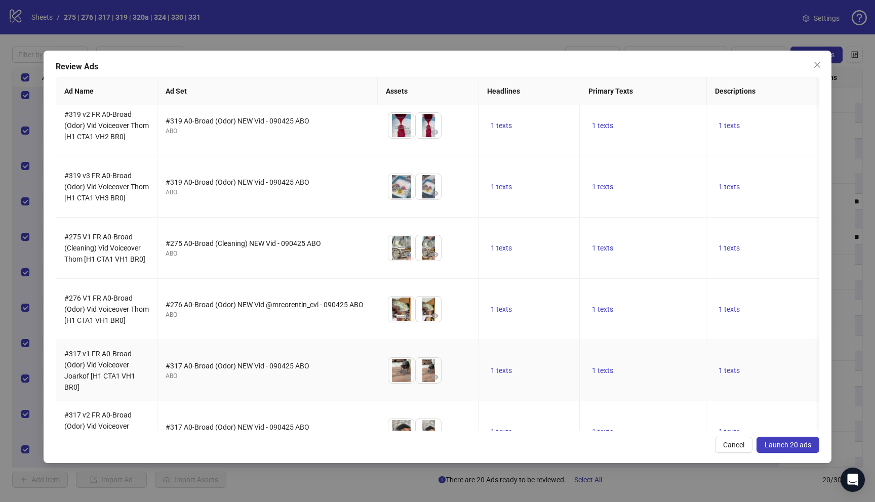
scroll to position [818, 0]
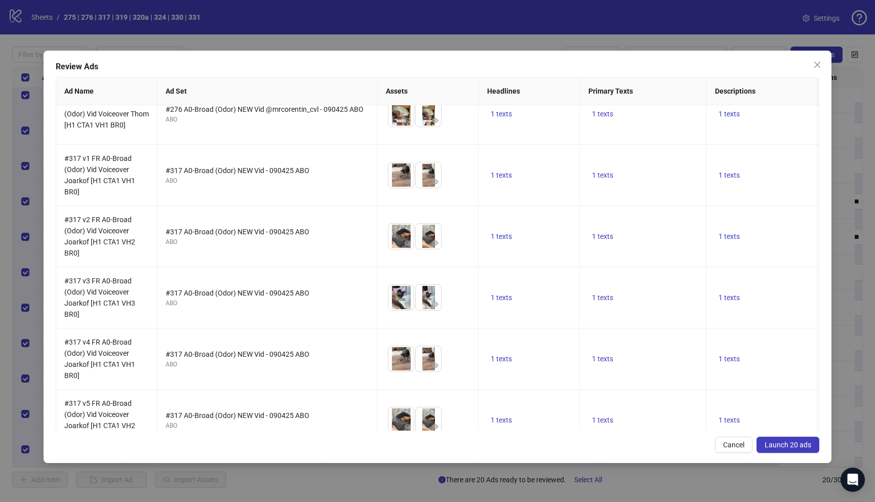
click at [776, 443] on span "Launch 20 ads" at bounding box center [787, 445] width 47 height 8
